Goal: Information Seeking & Learning: Learn about a topic

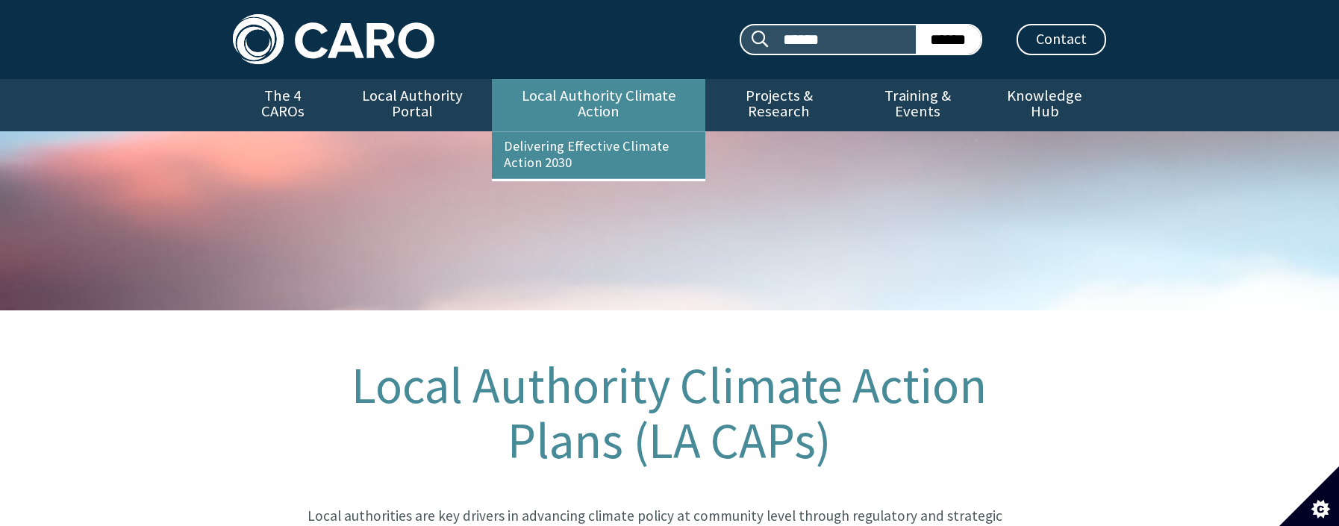
click at [545, 103] on link "Local Authority Climate Action" at bounding box center [598, 105] width 213 height 52
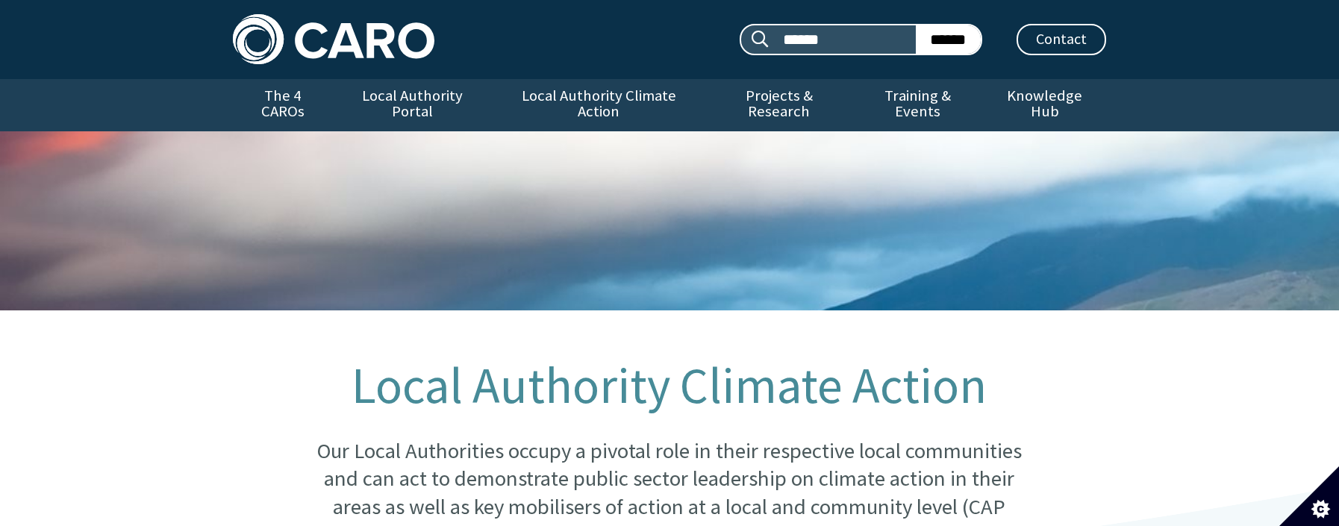
scroll to position [460, 0]
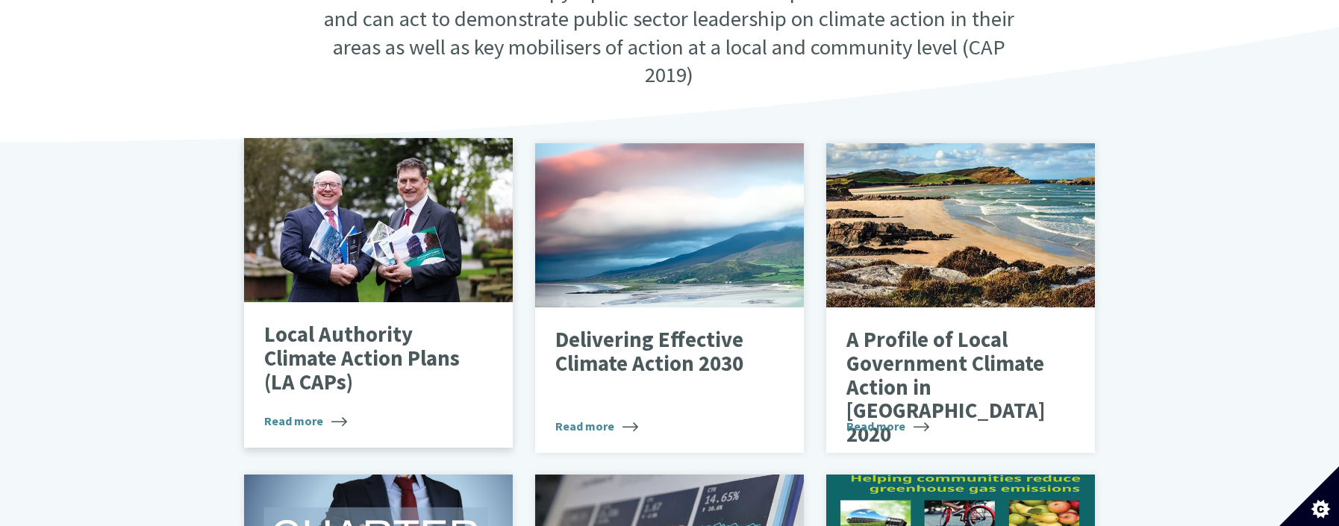
click at [293, 323] on p "Local Authority Climate Action Plans (LA CAPs)" at bounding box center [366, 358] width 205 height 71
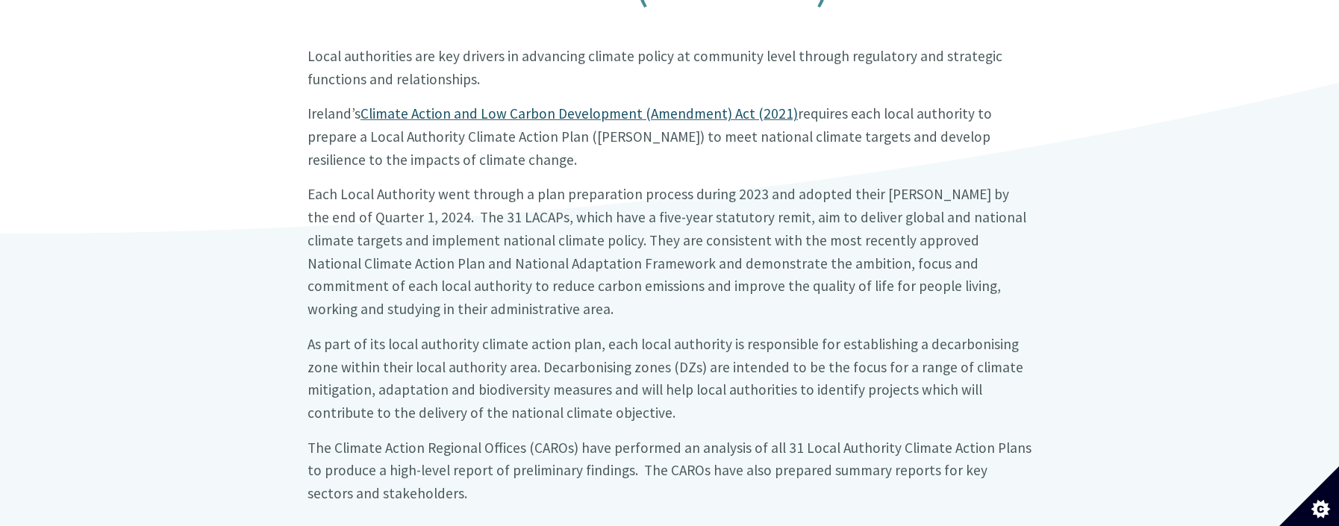
scroll to position [920, 0]
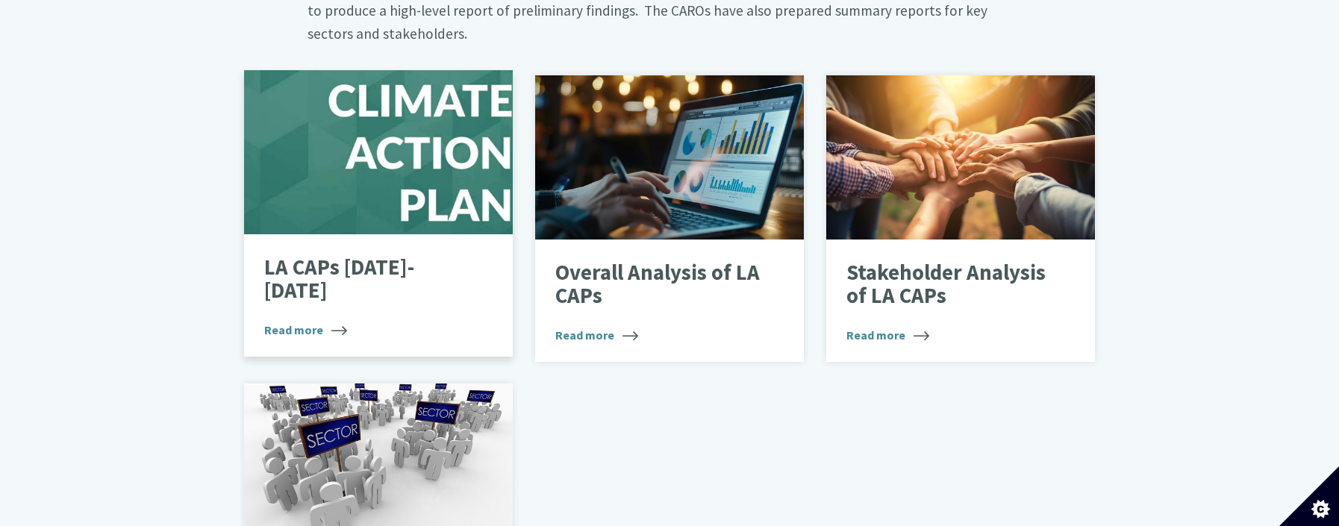
click at [393, 234] on div "LA CAPs 2024-2029 Read more" at bounding box center [378, 295] width 269 height 122
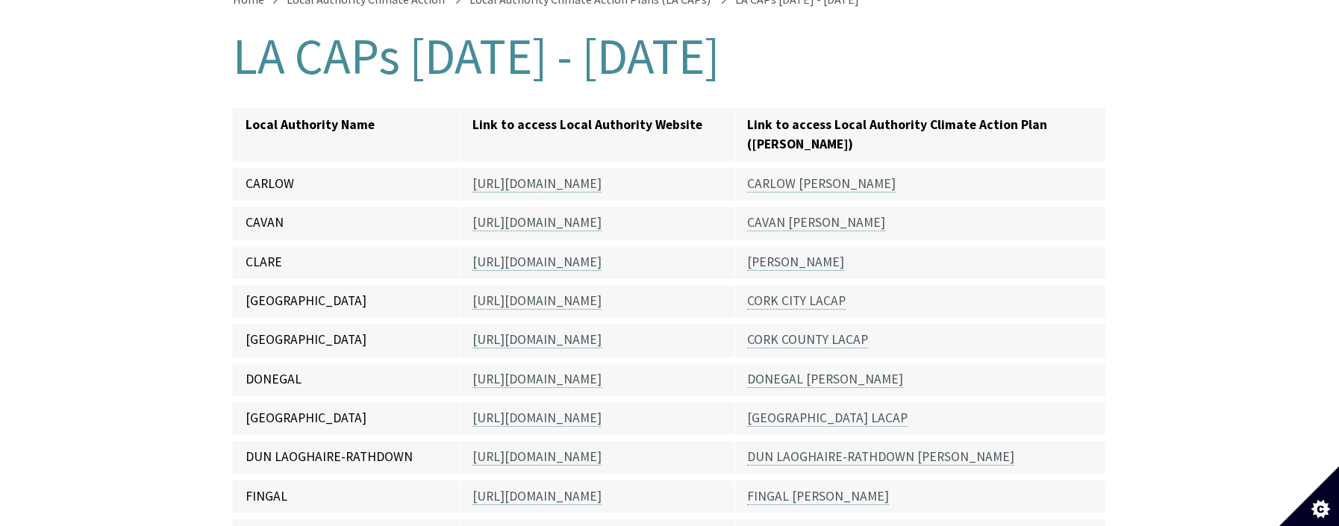
scroll to position [345, 0]
